Goal: Navigation & Orientation: Find specific page/section

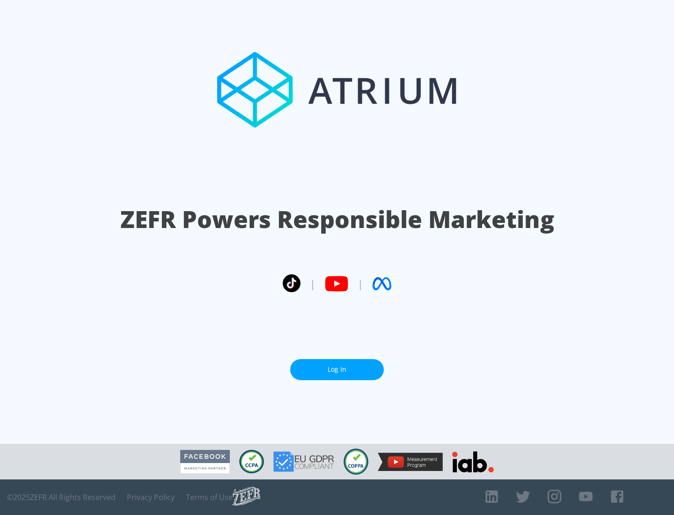
click at [337, 369] on link "Log In" at bounding box center [337, 369] width 94 height 21
